Goal: Task Accomplishment & Management: Complete application form

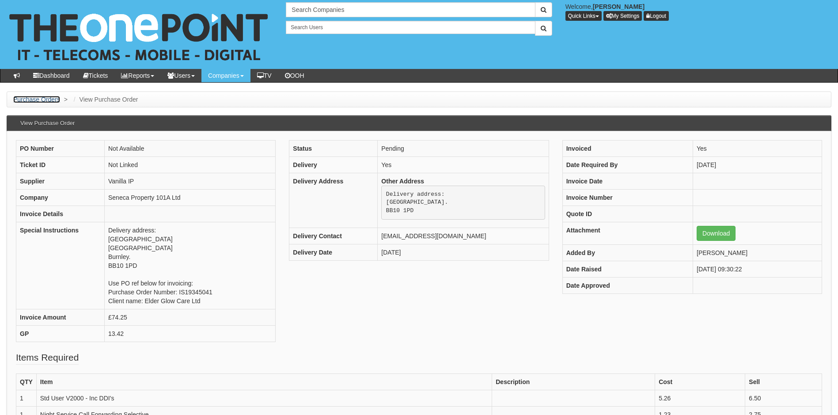
click at [30, 99] on link "Purchase Orders" at bounding box center [36, 99] width 47 height 7
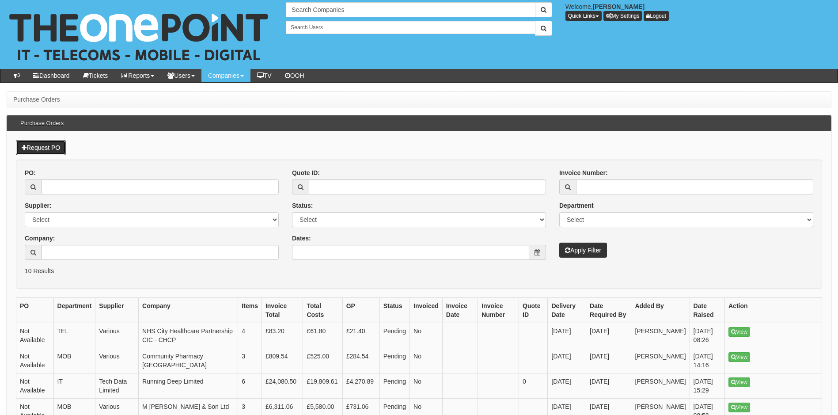
click at [46, 148] on link "Request PO" at bounding box center [41, 147] width 50 height 15
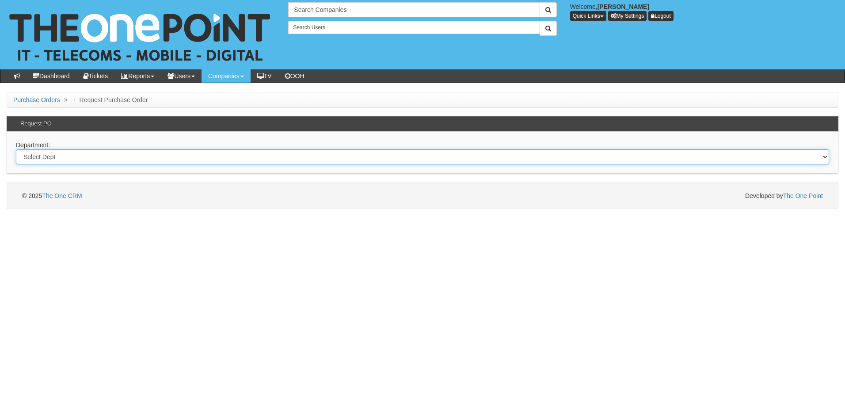
click at [51, 156] on select "Select Dept Digital Internal IT Mobiles Marketing Telecoms" at bounding box center [422, 156] width 813 height 15
select select "?pipeID=&dept=IT"
click at [16, 149] on select "Select Dept Digital Internal IT Mobiles Marketing Telecoms" at bounding box center [422, 156] width 813 height 15
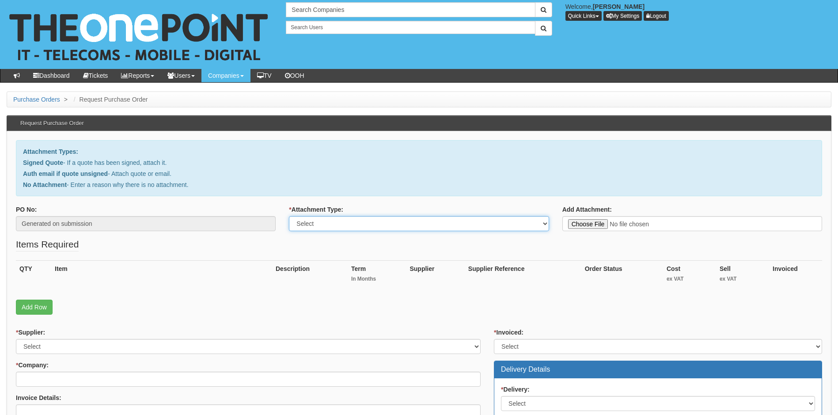
click at [516, 223] on select "Select Signed Quote Auth email with quote if unsigned No Attachment" at bounding box center [419, 223] width 260 height 15
select select "Signed Quote"
click at [289, 216] on select "Select Signed Quote Auth email with quote if unsigned No Attachment" at bounding box center [419, 223] width 260 height 15
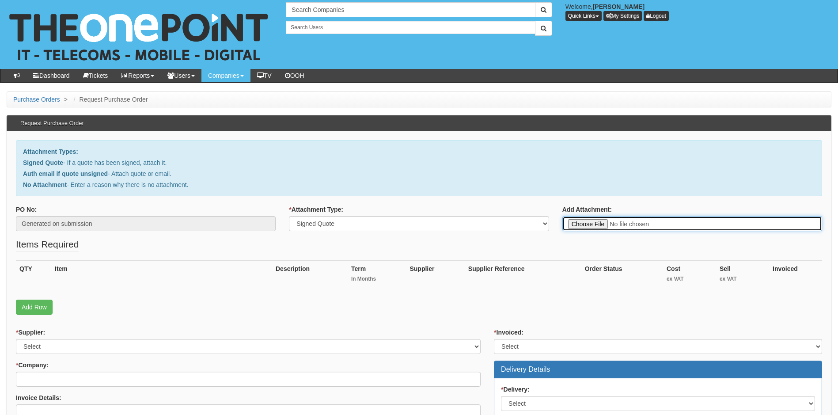
click at [592, 224] on input "Add Attachment:" at bounding box center [692, 223] width 260 height 15
type input "C:\fakepath\Garness Group - Dave Garness Laptop.pdf"
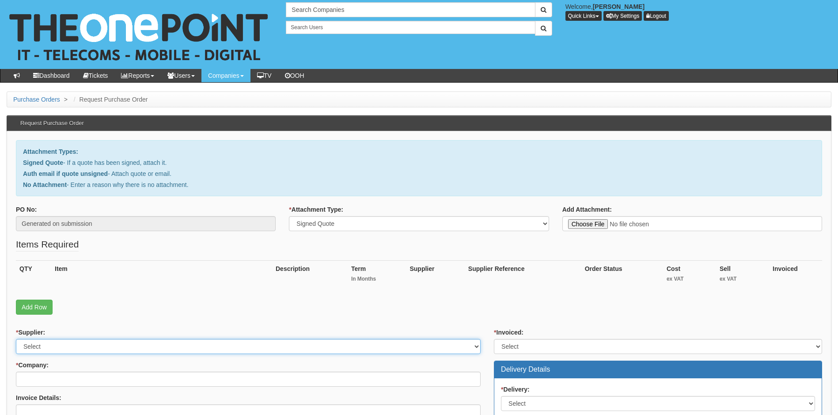
click at [476, 345] on select "Select 123 REG.co.uk 1Password 3 4Gon AA Jones Electric Ltd Abzorb Access Group…" at bounding box center [248, 346] width 465 height 15
click at [440, 342] on select "Select 123 REG.co.uk 1Password 3 4Gon AA Jones Electric Ltd Abzorb Access Group…" at bounding box center [248, 346] width 465 height 15
select select "19"
click at [286, 346] on select "Select 123 REG.co.uk 1Password 3 4Gon AA Jones Electric Ltd Abzorb Access Group…" at bounding box center [248, 346] width 465 height 15
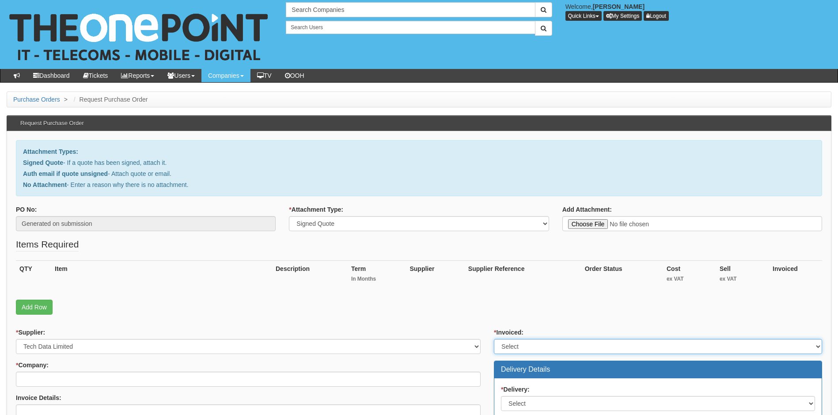
click at [521, 345] on select "Select Yes No N/A STB (part of order)" at bounding box center [658, 346] width 328 height 15
select select "1"
click at [494, 339] on select "Select Yes No N/A STB (part of order)" at bounding box center [658, 346] width 328 height 15
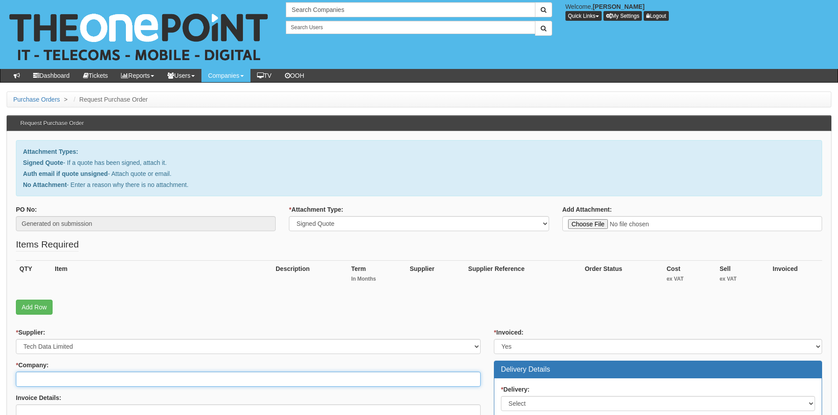
click at [214, 379] on input "* Company:" at bounding box center [248, 379] width 465 height 15
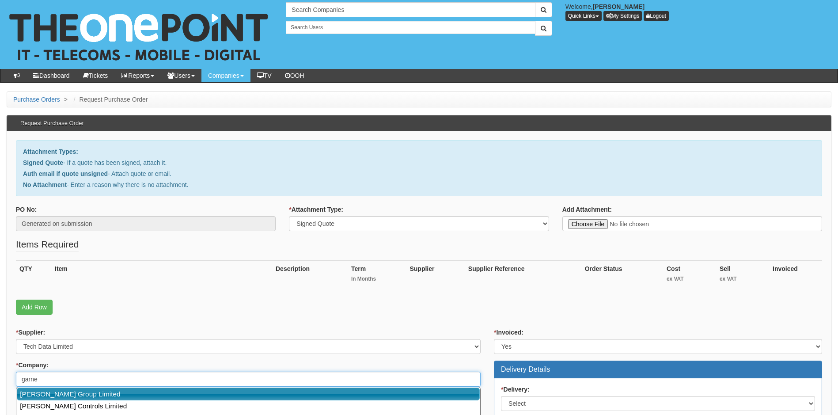
click at [116, 394] on link "Garness Group Limited" at bounding box center [248, 393] width 463 height 13
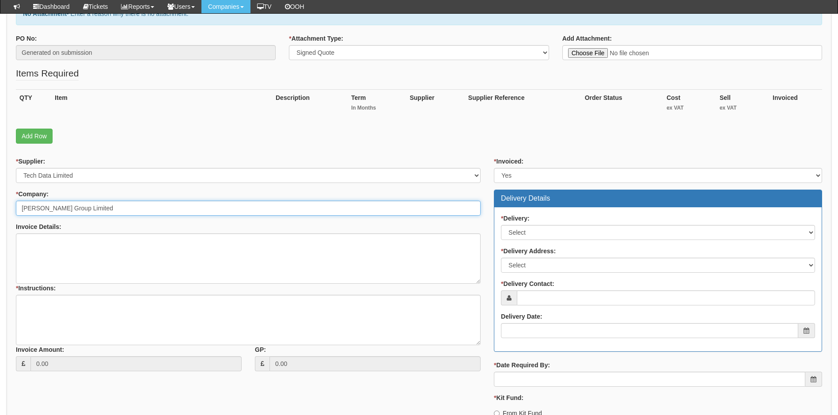
scroll to position [177, 0]
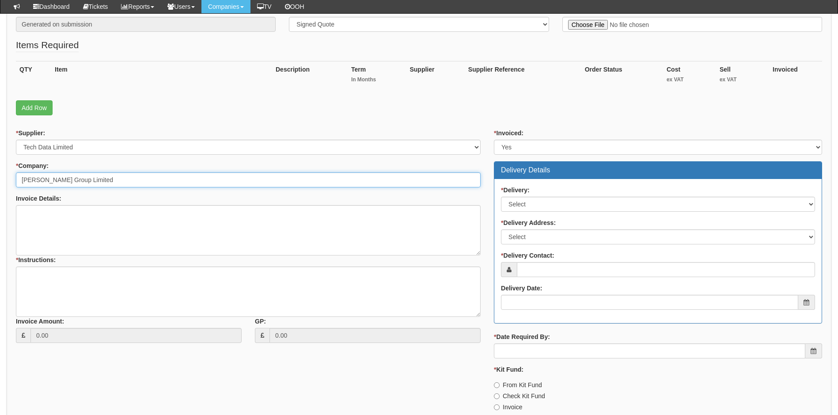
type input "Garness Group Limited"
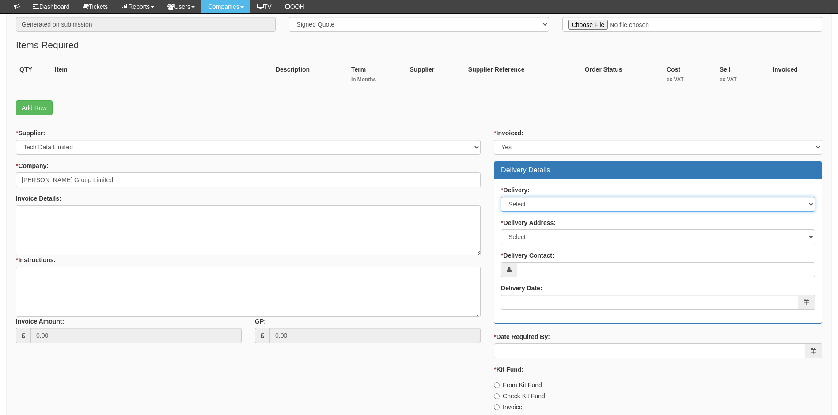
click at [551, 206] on select "Select No Not Applicable Yes" at bounding box center [658, 204] width 314 height 15
select select "1"
click at [501, 197] on select "Select No Not Applicable Yes" at bounding box center [658, 204] width 314 height 15
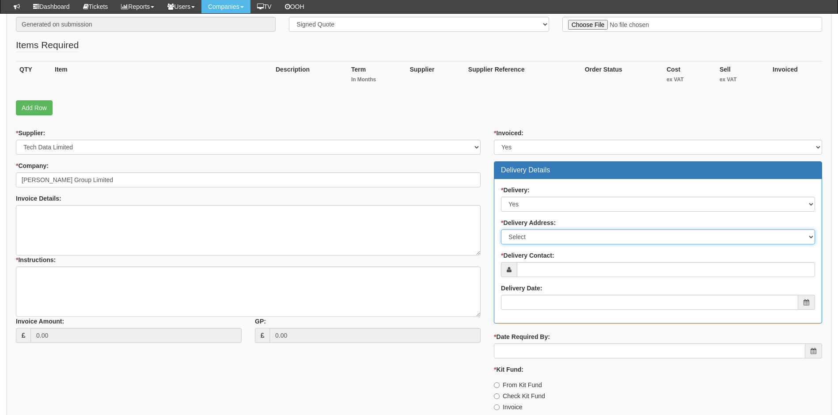
click at [572, 238] on select "Select Not Applicable Main Address - HU1 1XE Other" at bounding box center [658, 236] width 314 height 15
select select "other"
click at [501, 229] on select "Select Not Applicable Main Address - HU1 1XE Other" at bounding box center [658, 236] width 314 height 15
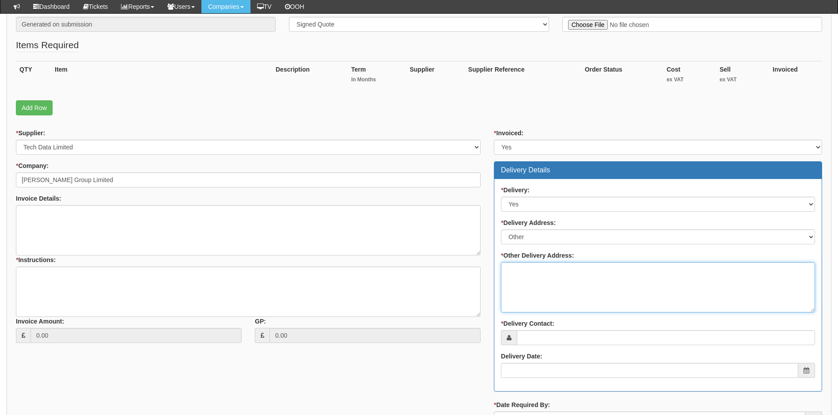
click at [536, 280] on textarea "* Other Delivery Address:" at bounding box center [658, 287] width 314 height 50
type textarea "to top"
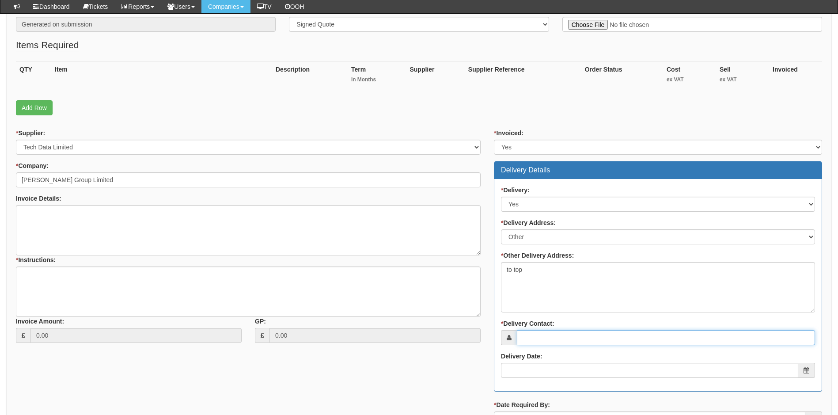
click at [555, 336] on input "* Delivery Contact:" at bounding box center [666, 337] width 298 height 15
click at [557, 336] on input "* Delivery Contact:" at bounding box center [666, 337] width 298 height 15
paste input "elaine.dennison@garnessgroup.co.uk"
type input "elaine.dennison@garnessgroup.co.uk"
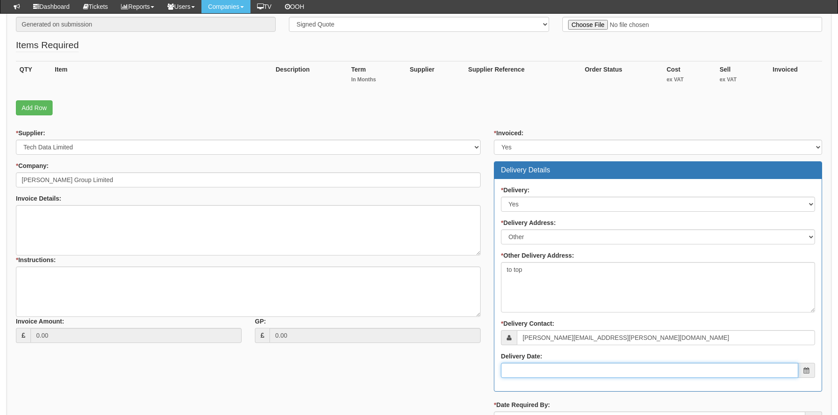
click at [541, 372] on input "Delivery Date:" at bounding box center [649, 370] width 297 height 15
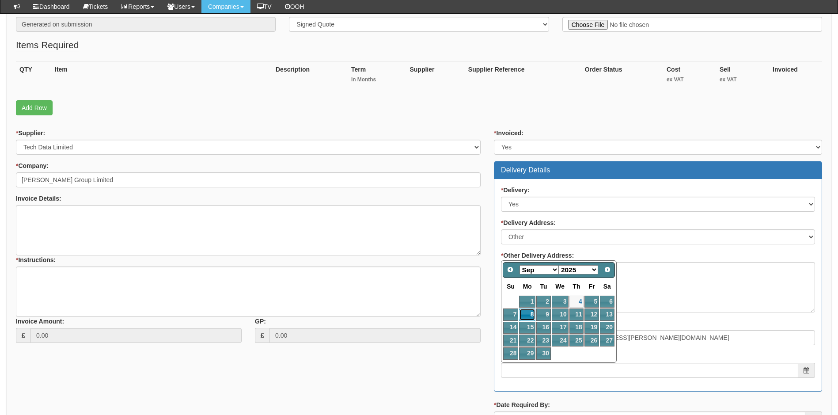
click at [528, 311] on link "8" at bounding box center [527, 314] width 16 height 12
type input "2025-09-08"
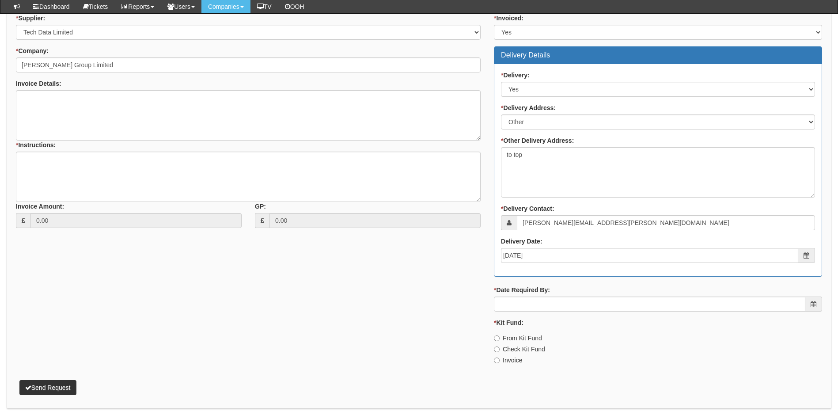
scroll to position [321, 0]
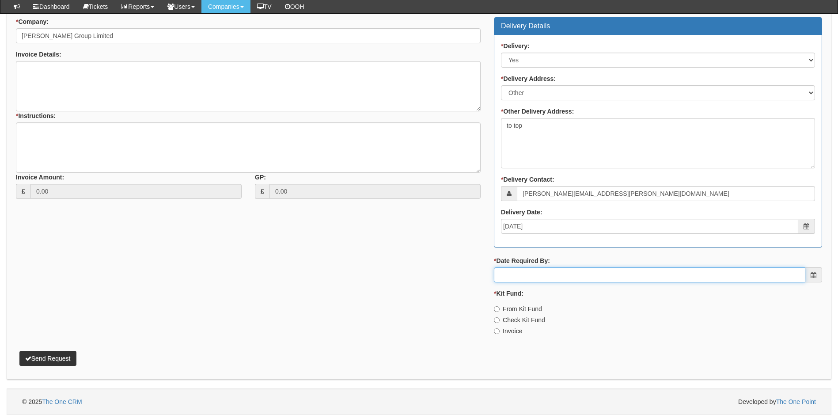
click at [560, 275] on input "* Date Required By:" at bounding box center [649, 274] width 311 height 15
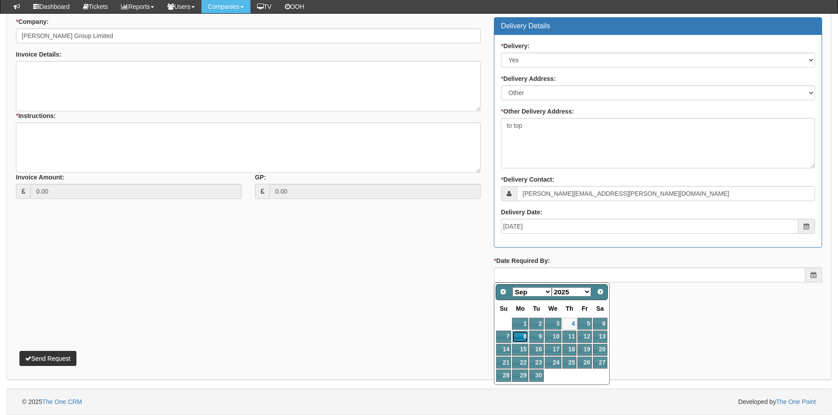
click at [520, 335] on link "8" at bounding box center [520, 336] width 16 height 12
type input "2025-09-08"
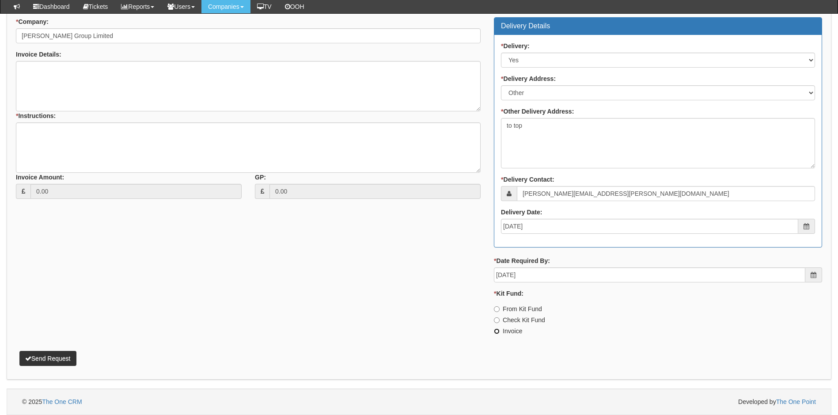
click at [498, 331] on input "Invoice" at bounding box center [497, 331] width 6 height 6
radio input "true"
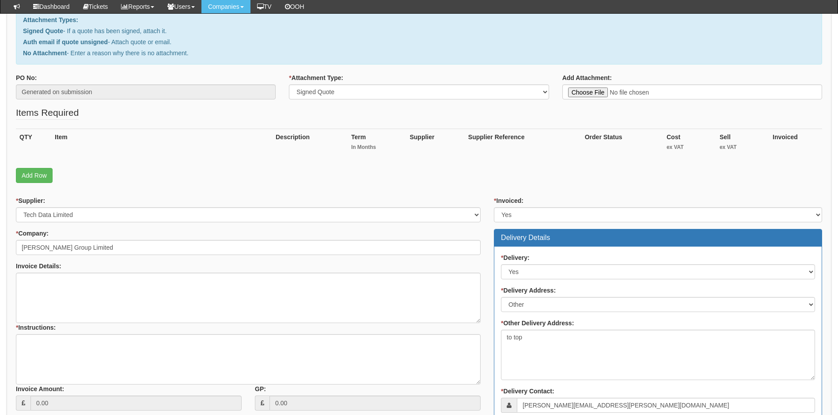
scroll to position [100, 0]
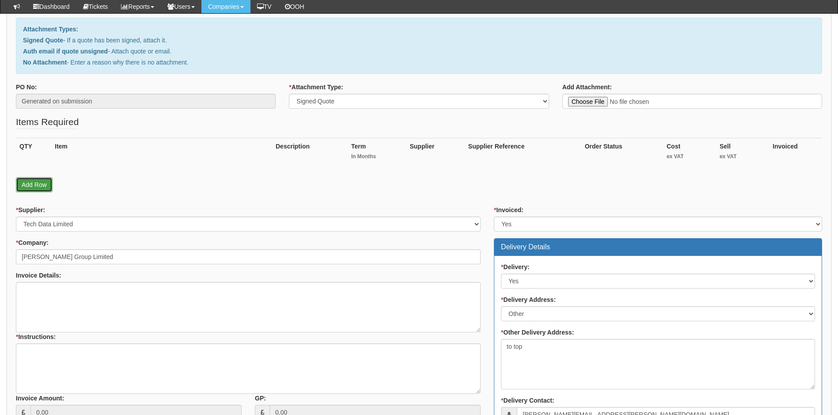
click at [34, 186] on link "Add Row" at bounding box center [34, 184] width 37 height 15
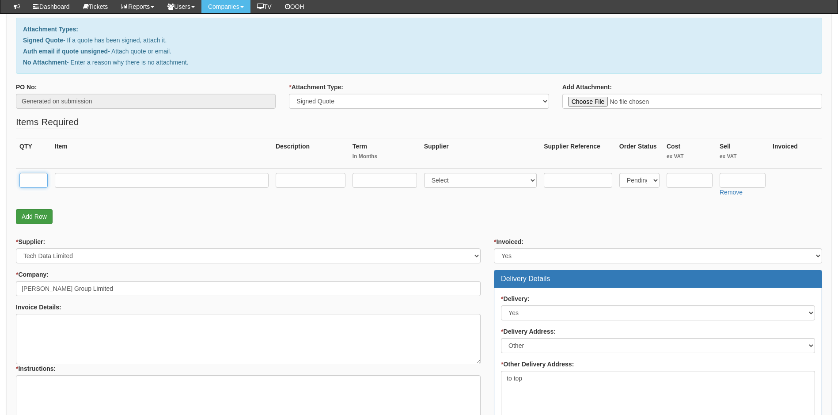
click at [34, 186] on input "text" at bounding box center [33, 180] width 28 height 15
type input "1"
click at [79, 178] on input "text" at bounding box center [162, 180] width 214 height 15
click at [140, 181] on input "text" at bounding box center [162, 180] width 214 height 15
paste input "HP 250 G10 i5 16GB 15.6’ FHD 512GB SSD Win 11Pro Laptop"
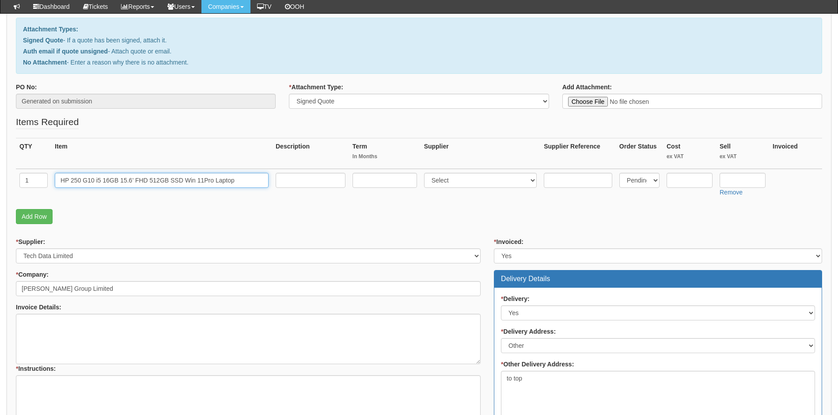
type input "HP 250 G10 i5 16GB 15.6’ FHD 512GB SSD Win 11Pro Laptop"
type input "0"
select select "19"
type input "516.18"
click at [678, 178] on input "text" at bounding box center [690, 180] width 46 height 15
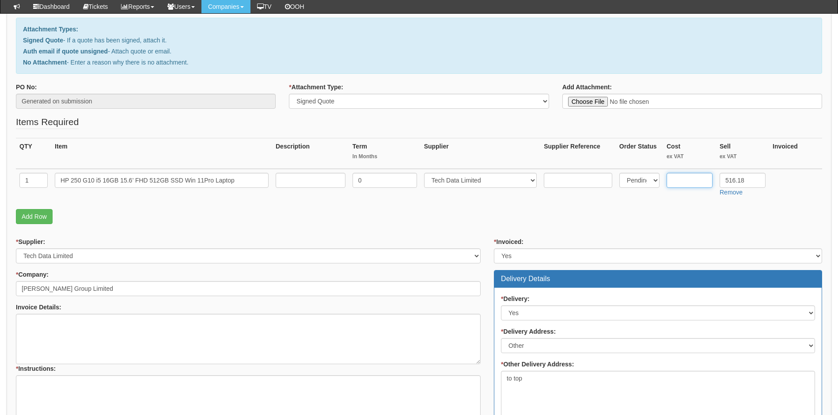
click at [682, 183] on input "text" at bounding box center [690, 180] width 46 height 15
type input "436.18"
click at [32, 218] on link "Add Row" at bounding box center [34, 216] width 37 height 15
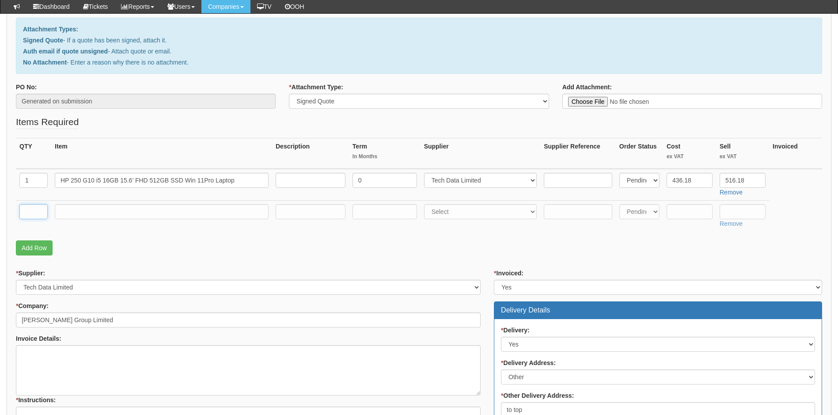
click at [34, 208] on input "text" at bounding box center [33, 211] width 28 height 15
type input "1"
type input "Delivery"
type input "0"
select select "81"
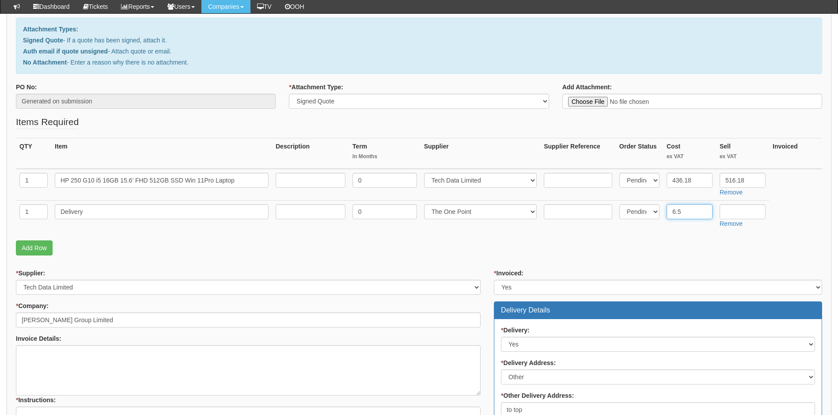
type input "6.5"
type input "12.50"
click at [688, 210] on input "6.5" at bounding box center [690, 211] width 46 height 15
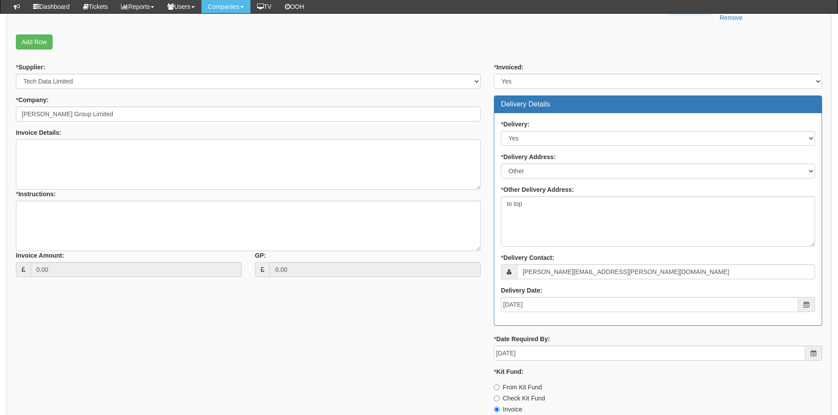
scroll to position [321, 0]
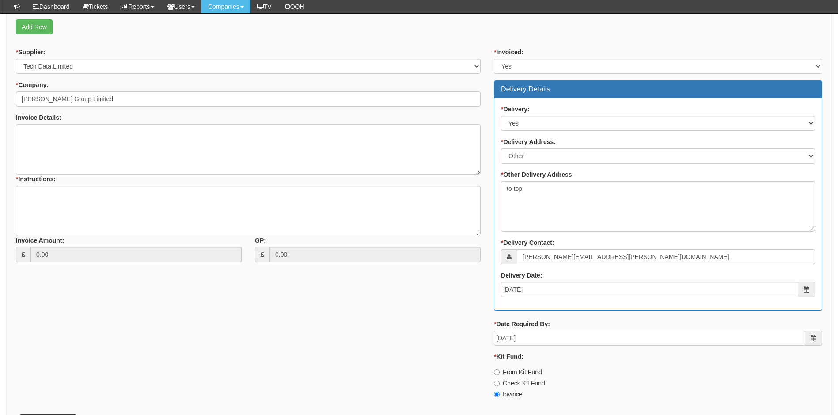
type input "6.50"
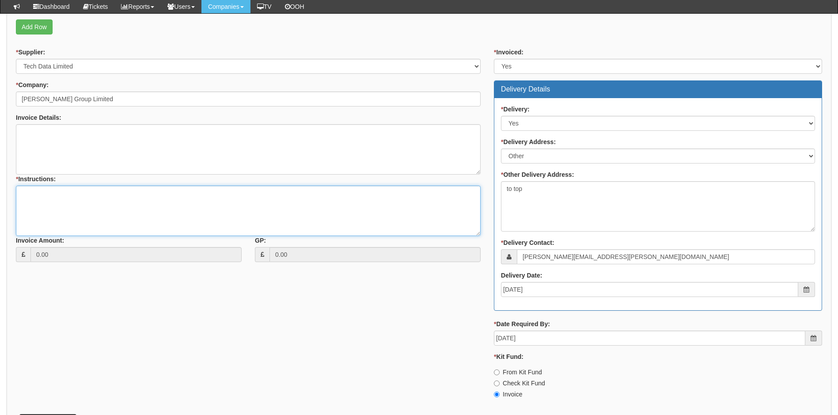
click at [54, 198] on textarea "* Instructions:" at bounding box center [248, 211] width 465 height 50
click at [28, 191] on textarea "* Instructions:" at bounding box center [248, 211] width 465 height 50
click at [28, 195] on textarea "Erplacement laptop for Dave Garness. Workbench to setup to replicate existing s…" at bounding box center [248, 211] width 465 height 50
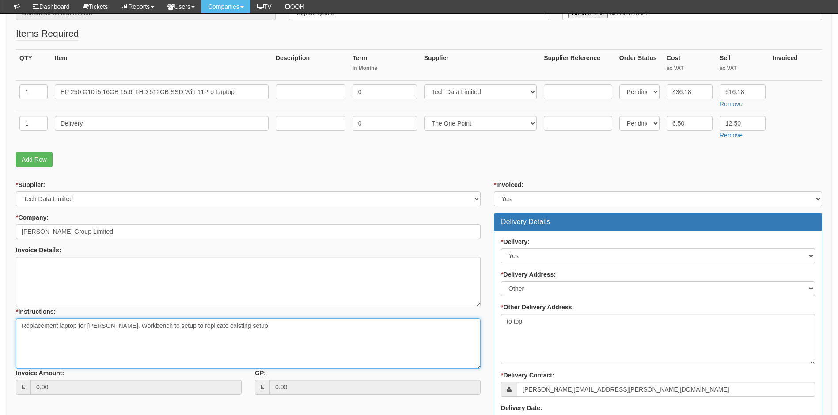
scroll to position [144, 0]
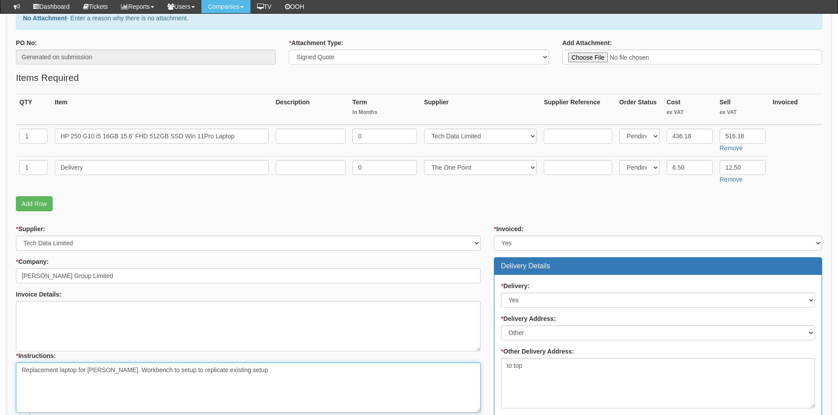
type textarea "Replacement laptop for Dave Garness. Workbench to setup to replicate existing s…"
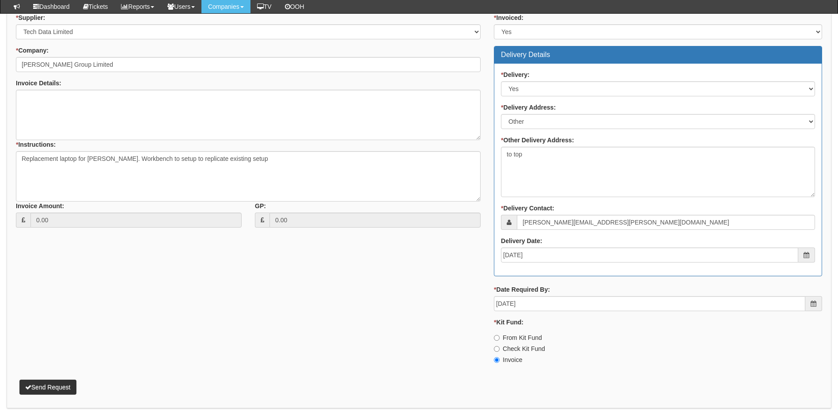
scroll to position [365, 0]
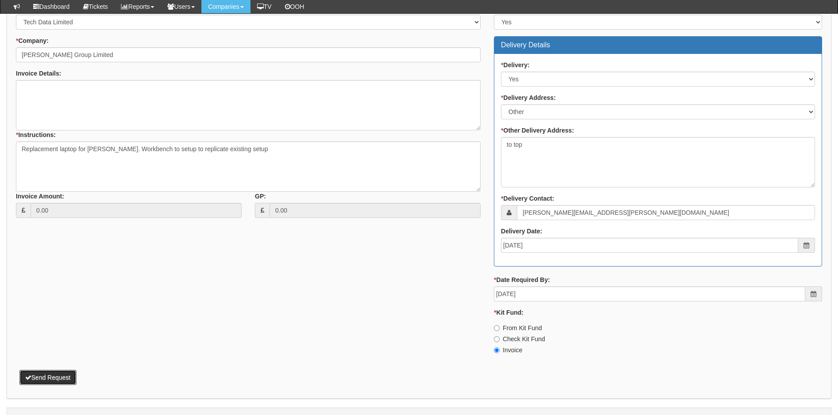
click at [58, 378] on button "Send Request" at bounding box center [47, 377] width 57 height 15
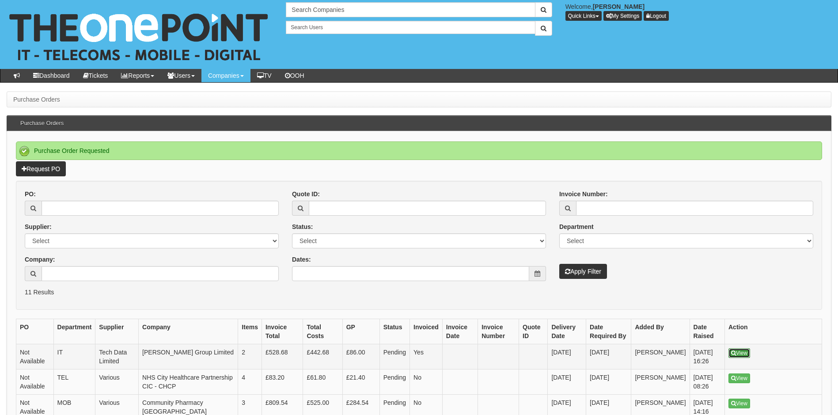
click at [748, 354] on link "View" at bounding box center [739, 353] width 22 height 10
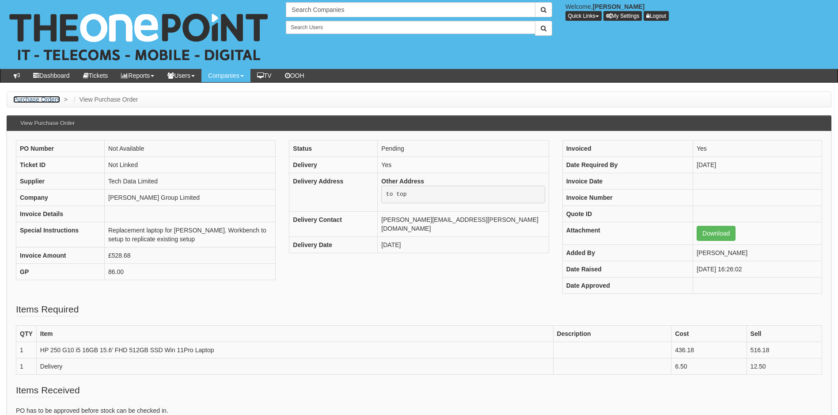
click at [41, 96] on link "Purchase Orders" at bounding box center [36, 99] width 47 height 7
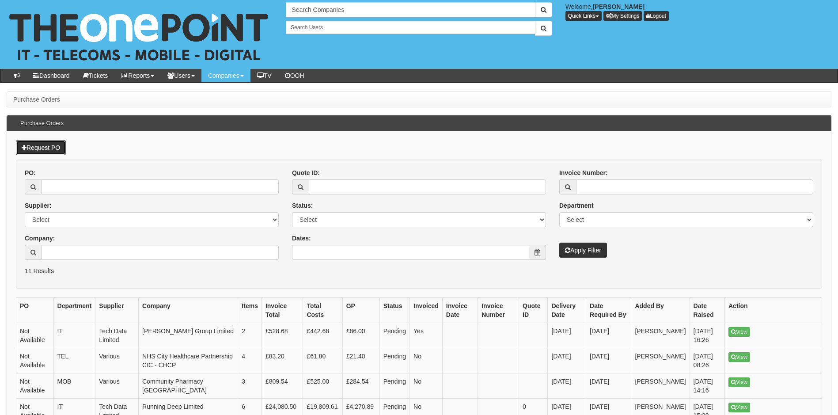
click at [44, 149] on link "Request PO" at bounding box center [41, 147] width 50 height 15
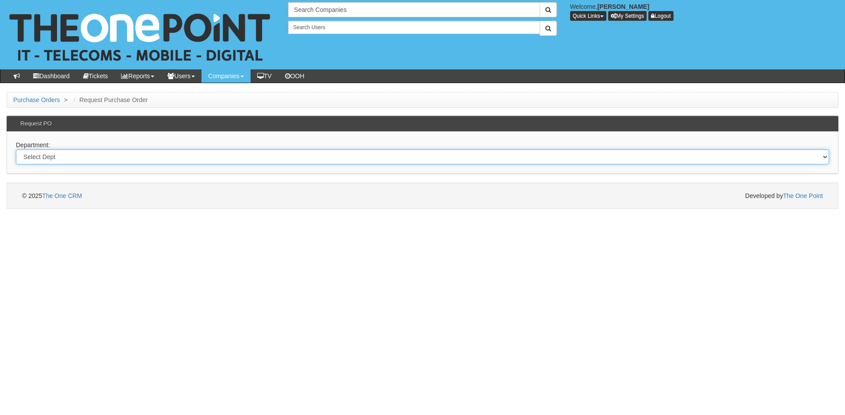
click at [127, 159] on select "Select Dept Digital Internal IT Mobiles Marketing Telecoms" at bounding box center [422, 156] width 813 height 15
select select "?pipeID=&dept=IT"
click at [16, 149] on select "Select Dept Digital Internal IT Mobiles Marketing Telecoms" at bounding box center [422, 156] width 813 height 15
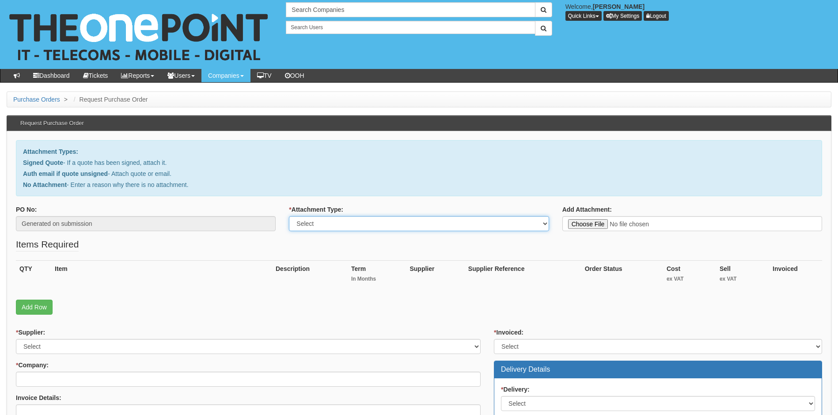
click at [405, 224] on select "Select Signed Quote Auth email with quote if unsigned No Attachment" at bounding box center [419, 223] width 260 height 15
select select "Signed Quote"
click at [289, 216] on select "Select Signed Quote Auth email with quote if unsigned No Attachment" at bounding box center [419, 223] width 260 height 15
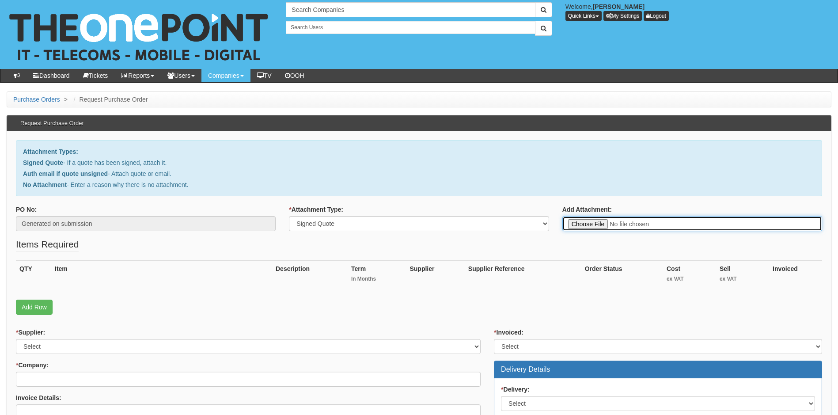
click at [579, 224] on input "Add Attachment:" at bounding box center [692, 223] width 260 height 15
type input "C:\fakepath\Garness Group - New User Emma Garness.pdf"
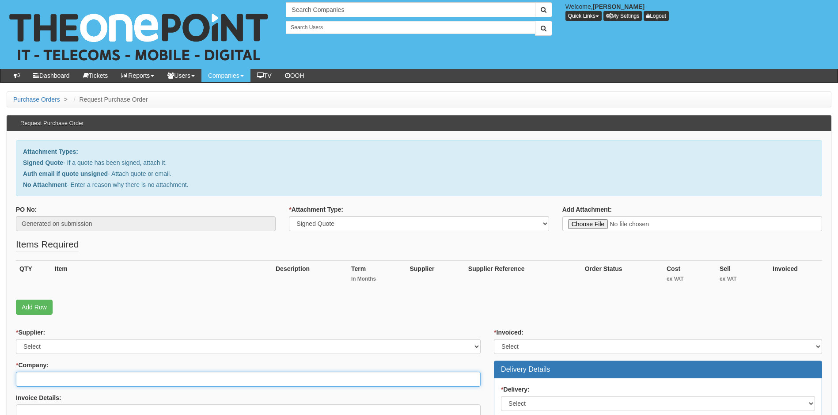
click at [82, 378] on input "* Company:" at bounding box center [248, 379] width 465 height 15
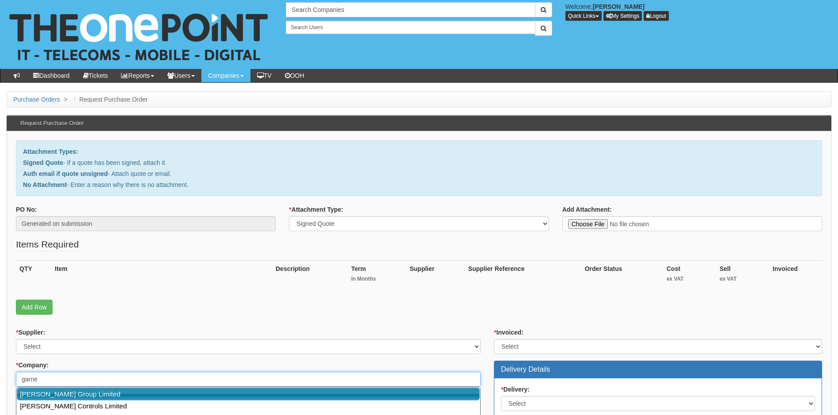
click at [68, 394] on link "[PERSON_NAME] Group Limited" at bounding box center [248, 393] width 463 height 13
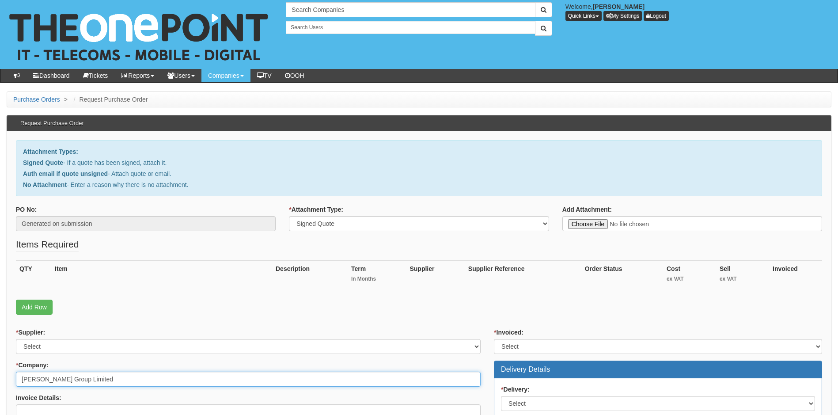
type input "[PERSON_NAME] Group Limited"
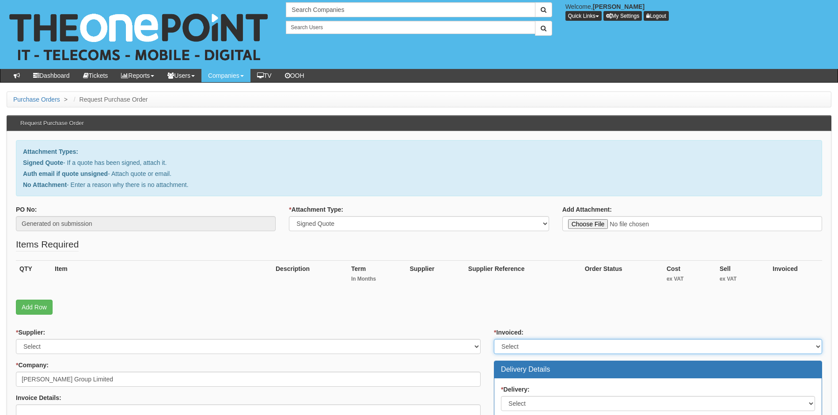
click at [569, 346] on select "Select Yes No N/A STB (part of order)" at bounding box center [658, 346] width 328 height 15
select select "1"
click at [494, 339] on select "Select Yes No N/A STB (part of order)" at bounding box center [658, 346] width 328 height 15
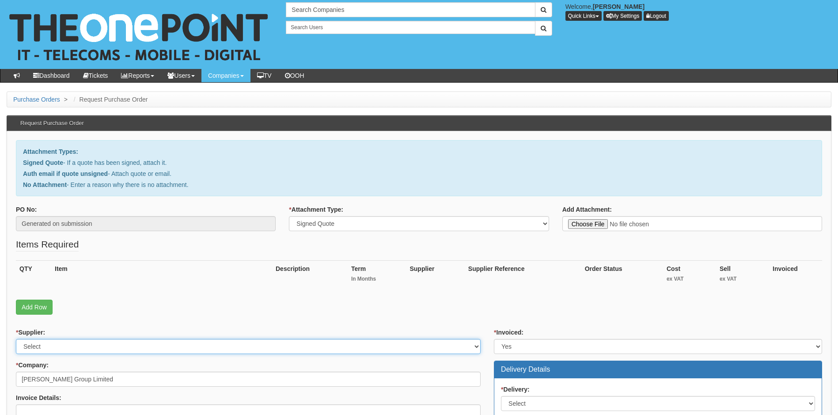
click at [269, 346] on select "Select 123 REG.co.uk 1Password 3 4Gon AA Jones Electric Ltd Abzorb Access Group…" at bounding box center [248, 346] width 465 height 15
select select "81"
click at [269, 346] on select "Select 123 REG.co.uk 1Password 3 4Gon AA Jones Electric Ltd Abzorb Access Group…" at bounding box center [248, 346] width 465 height 15
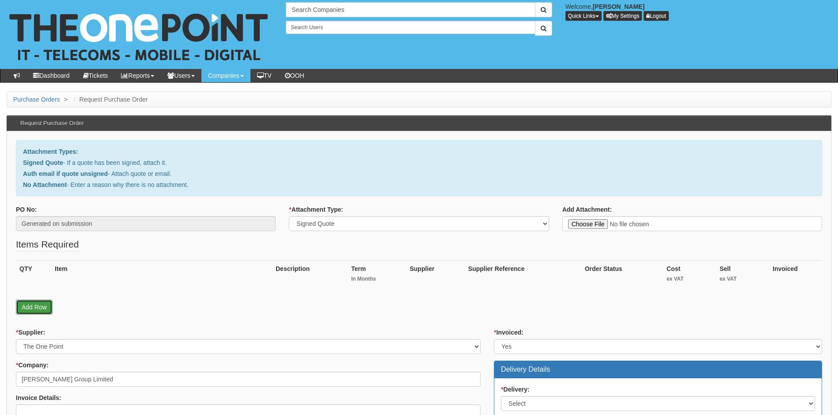
click at [36, 308] on link "Add Row" at bounding box center [34, 306] width 37 height 15
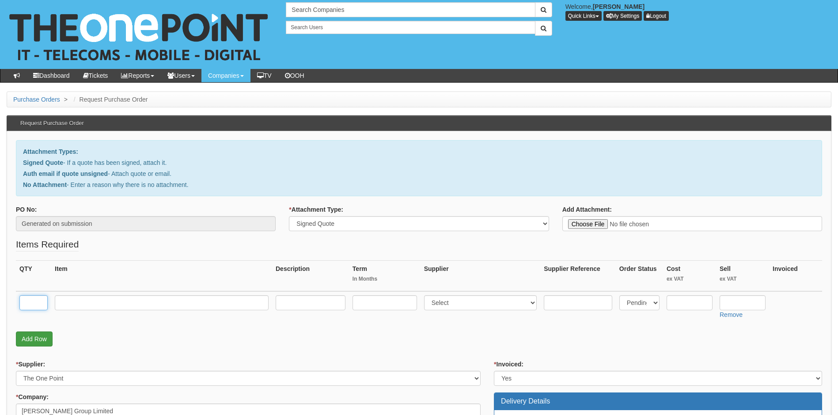
click at [36, 308] on input "text" at bounding box center [33, 302] width 28 height 15
type input "1"
click at [73, 300] on input "text" at bounding box center [162, 302] width 214 height 15
click at [80, 305] on input "text" at bounding box center [162, 302] width 214 height 15
type input "The Cyber Plan"
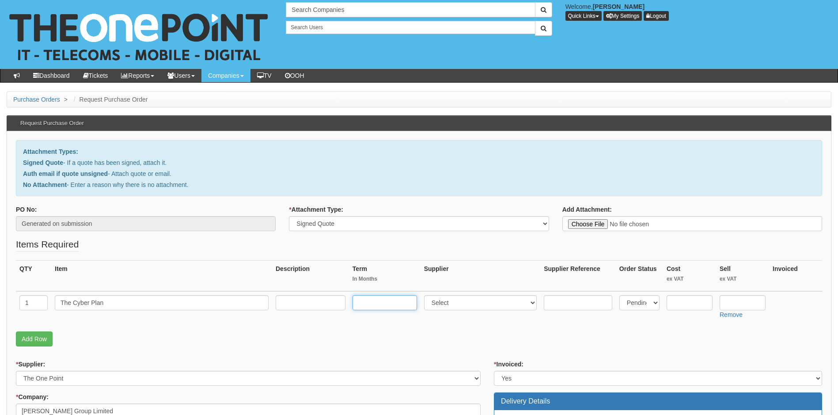
drag, startPoint x: 378, startPoint y: 303, endPoint x: 374, endPoint y: 299, distance: 5.4
click at [379, 303] on input "text" at bounding box center [385, 302] width 64 height 15
type input "36"
select select "81"
click at [746, 305] on input "39.99" at bounding box center [743, 302] width 46 height 15
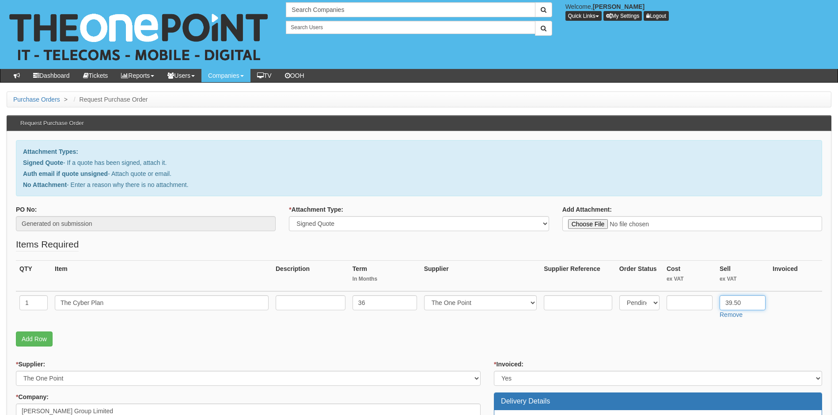
type input "39.50"
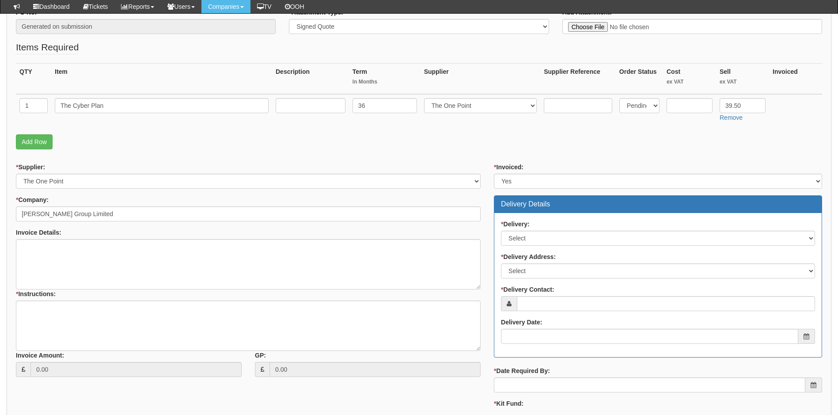
scroll to position [177, 0]
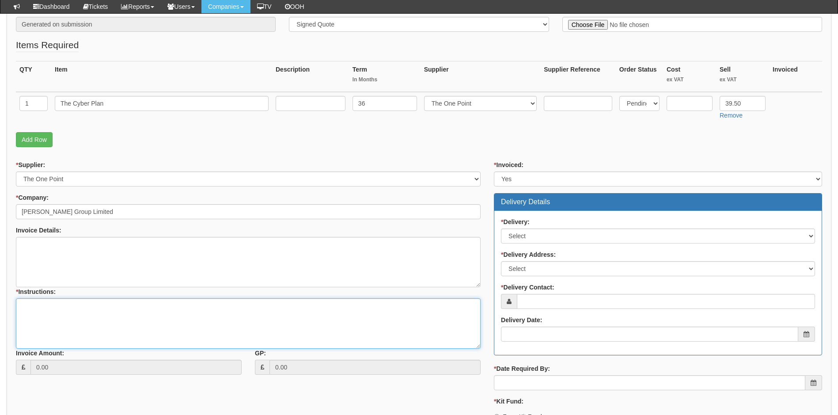
click at [52, 305] on textarea "* Instructions:" at bounding box center [248, 323] width 465 height 50
type textarea "New IT Plan for [PERSON_NAME]"
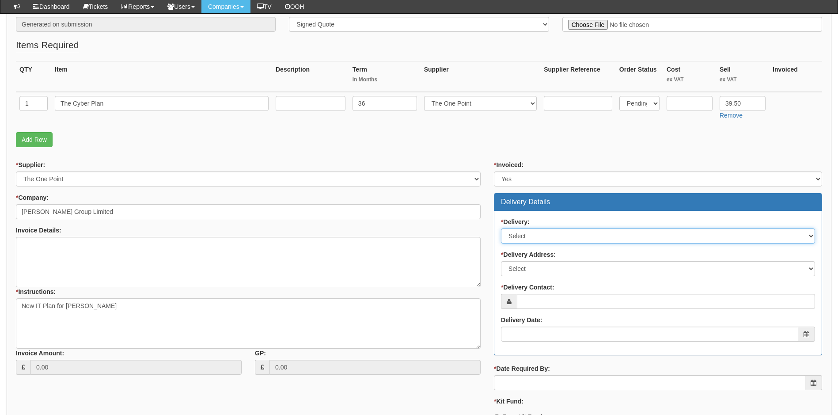
click at [558, 235] on select "Select No Not Applicable Yes" at bounding box center [658, 235] width 314 height 15
select select "3"
click at [501, 228] on select "Select No Not Applicable Yes" at bounding box center [658, 235] width 314 height 15
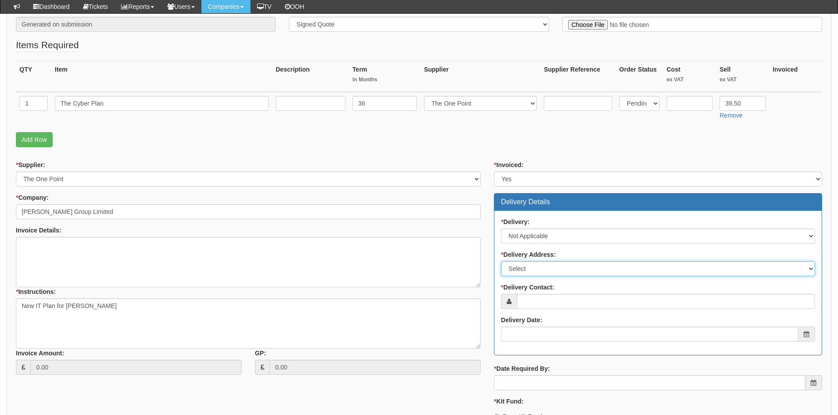
click at [561, 265] on select "Select Not Applicable Main Address - HU1 1XE Other" at bounding box center [658, 268] width 314 height 15
select select "N/A"
click at [501, 261] on select "Select Not Applicable Main Address - HU1 1XE Other" at bounding box center [658, 268] width 314 height 15
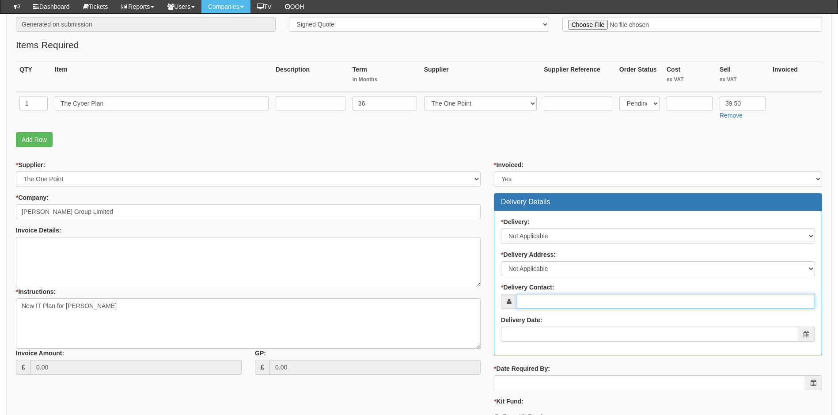
click at [555, 297] on input "* Delivery Contact:" at bounding box center [666, 301] width 298 height 15
click at [577, 303] on input "* Delivery Contact:" at bounding box center [666, 301] width 298 height 15
paste input "[PERSON_NAME][EMAIL_ADDRESS][PERSON_NAME][DOMAIN_NAME]"
type input "[PERSON_NAME][EMAIL_ADDRESS][PERSON_NAME][DOMAIN_NAME]"
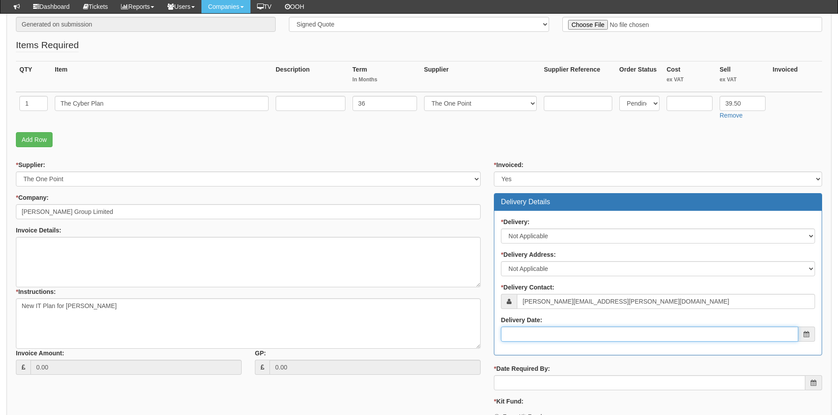
click at [569, 336] on input "Delivery Date:" at bounding box center [649, 333] width 297 height 15
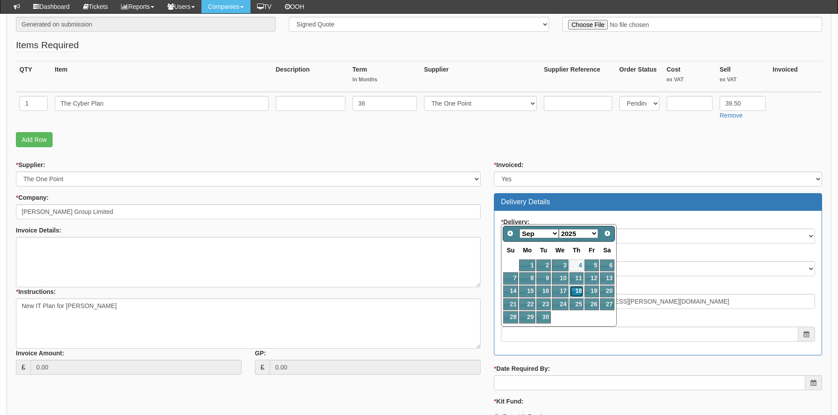
click at [580, 292] on link "18" at bounding box center [576, 291] width 15 height 12
type input "2025-09-18"
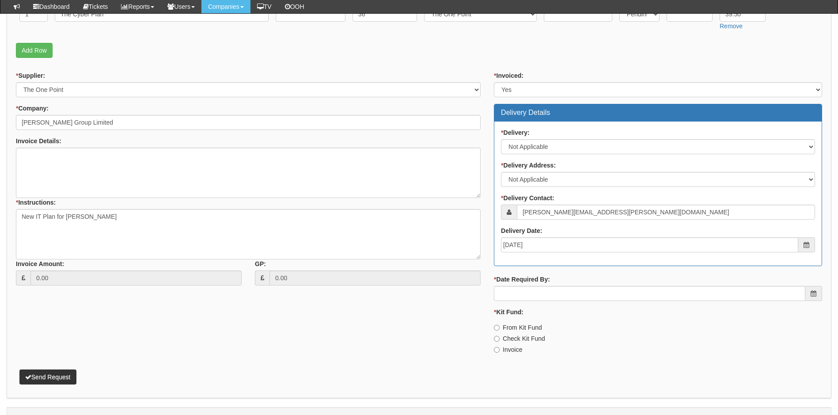
scroll to position [284, 0]
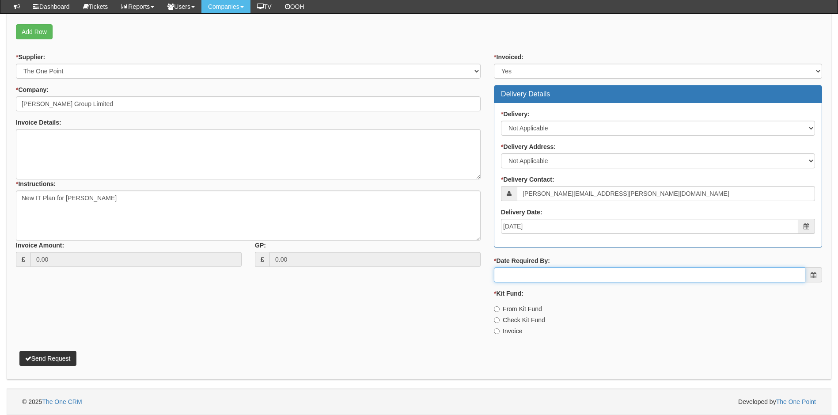
click at [577, 276] on input "* Date Required By:" at bounding box center [649, 274] width 311 height 15
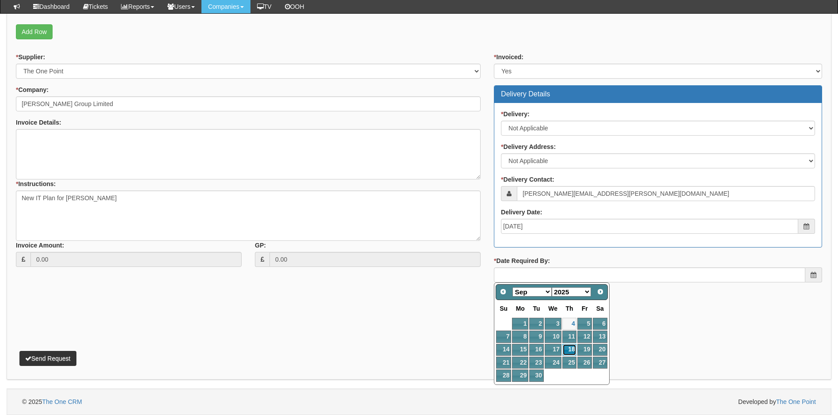
click at [569, 351] on link "18" at bounding box center [569, 350] width 15 height 12
type input "2025-09-18"
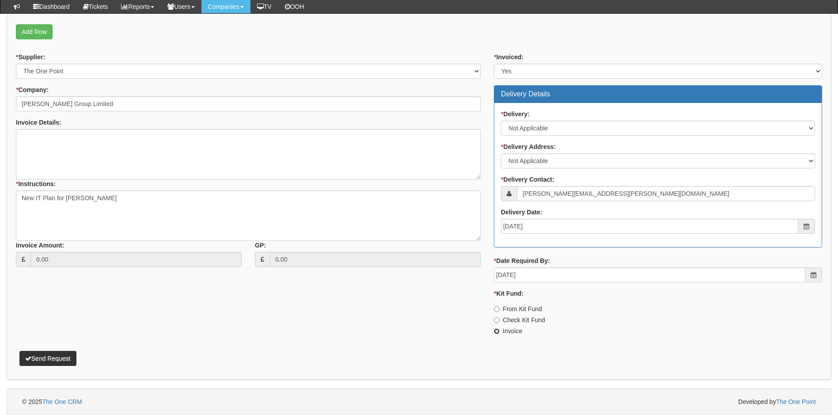
click at [497, 331] on input "Invoice" at bounding box center [497, 331] width 6 height 6
radio input "true"
click at [131, 201] on textarea "New IT Plan for [PERSON_NAME]" at bounding box center [248, 215] width 465 height 50
type textarea "New IT Plan for Emma Garness Project raised"
click at [56, 359] on button "Send Request" at bounding box center [47, 358] width 57 height 15
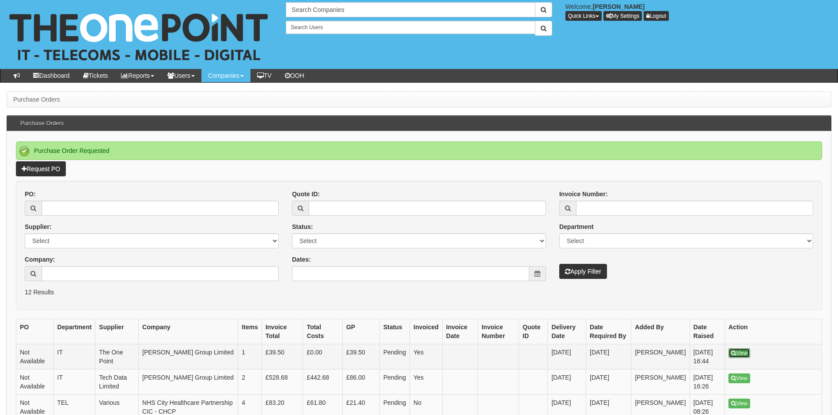
click at [736, 356] on link "View" at bounding box center [739, 353] width 22 height 10
